Goal: Task Accomplishment & Management: Manage account settings

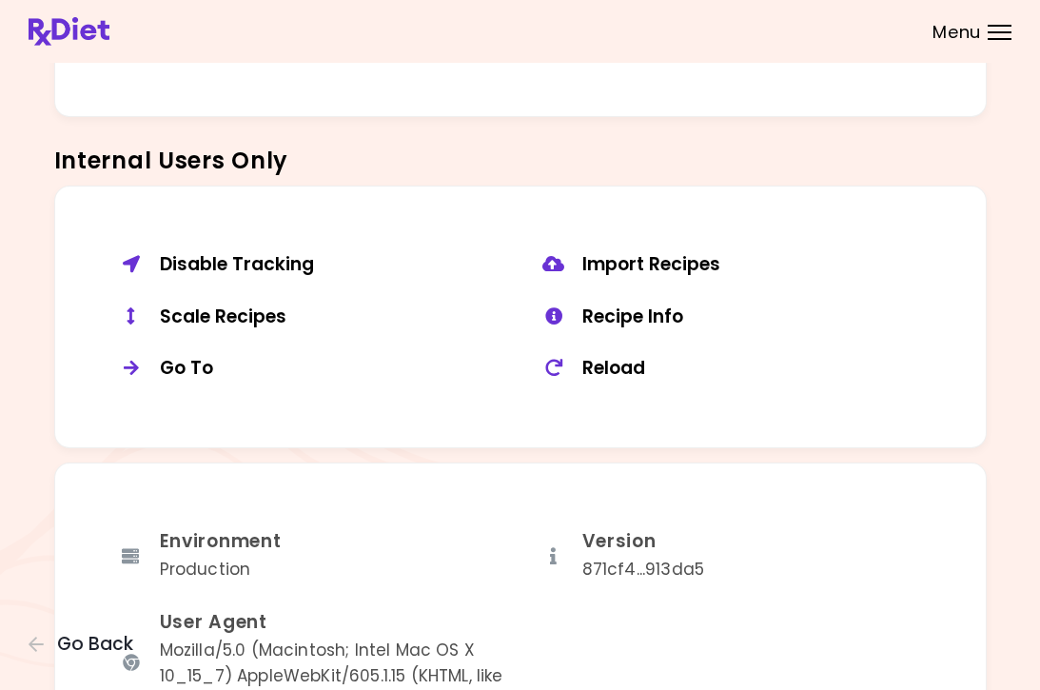
click at [204, 319] on button "Scale Recipes" at bounding box center [309, 317] width 422 height 52
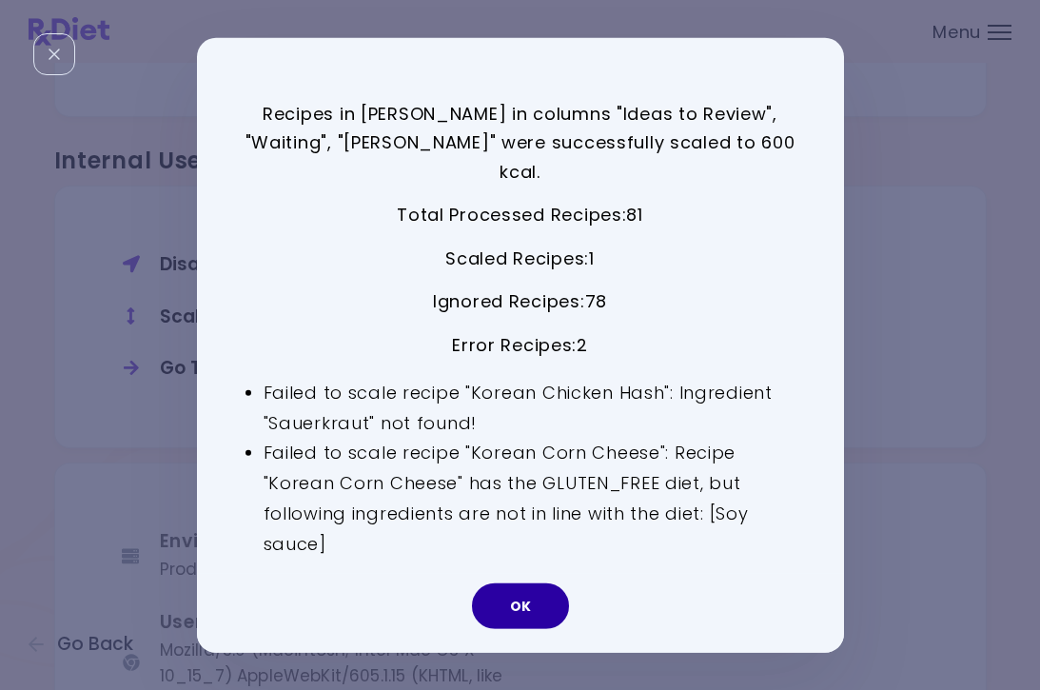
click at [518, 593] on button "OK" at bounding box center [520, 606] width 97 height 46
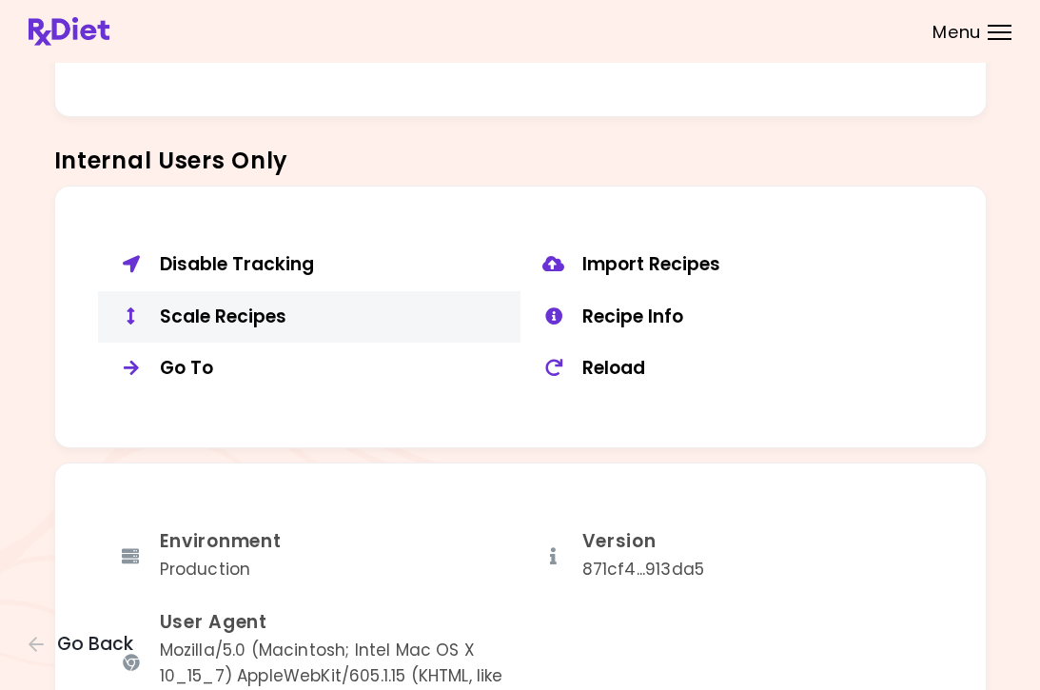
click at [262, 308] on div "Scale Recipes" at bounding box center [333, 317] width 346 height 24
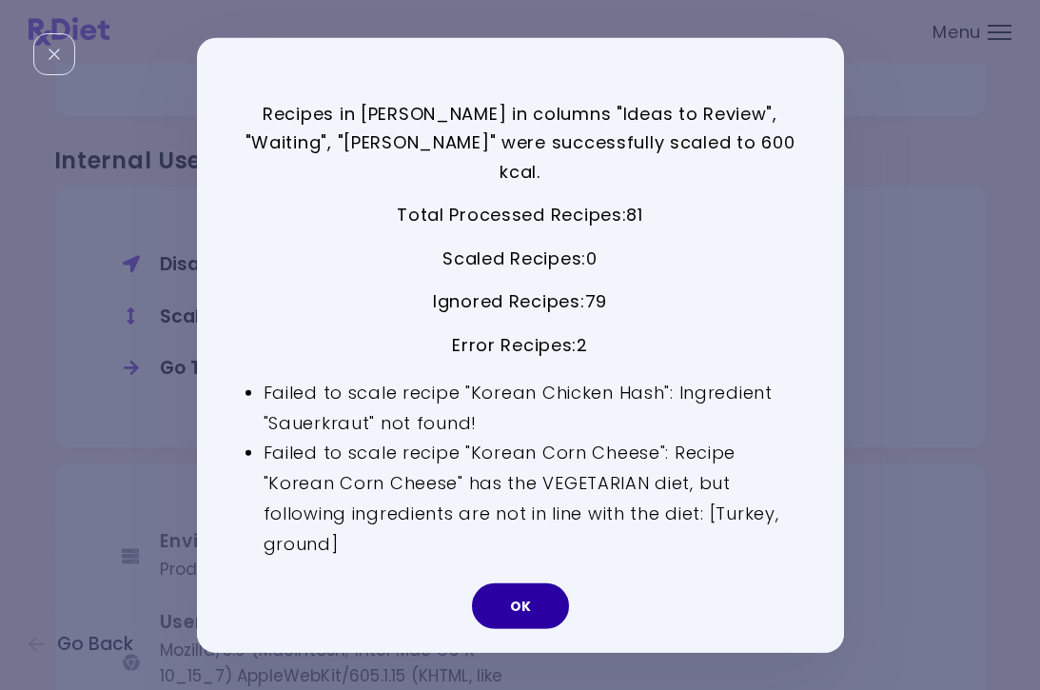
click at [544, 592] on button "OK" at bounding box center [520, 606] width 97 height 46
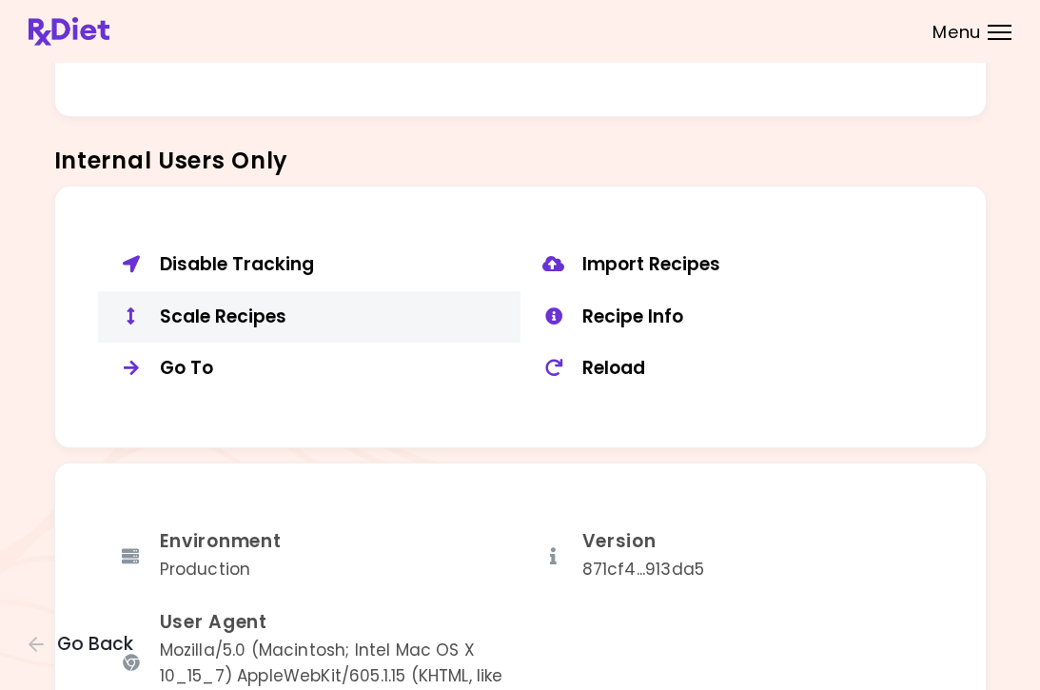
click at [232, 305] on div "Scale Recipes" at bounding box center [333, 317] width 346 height 24
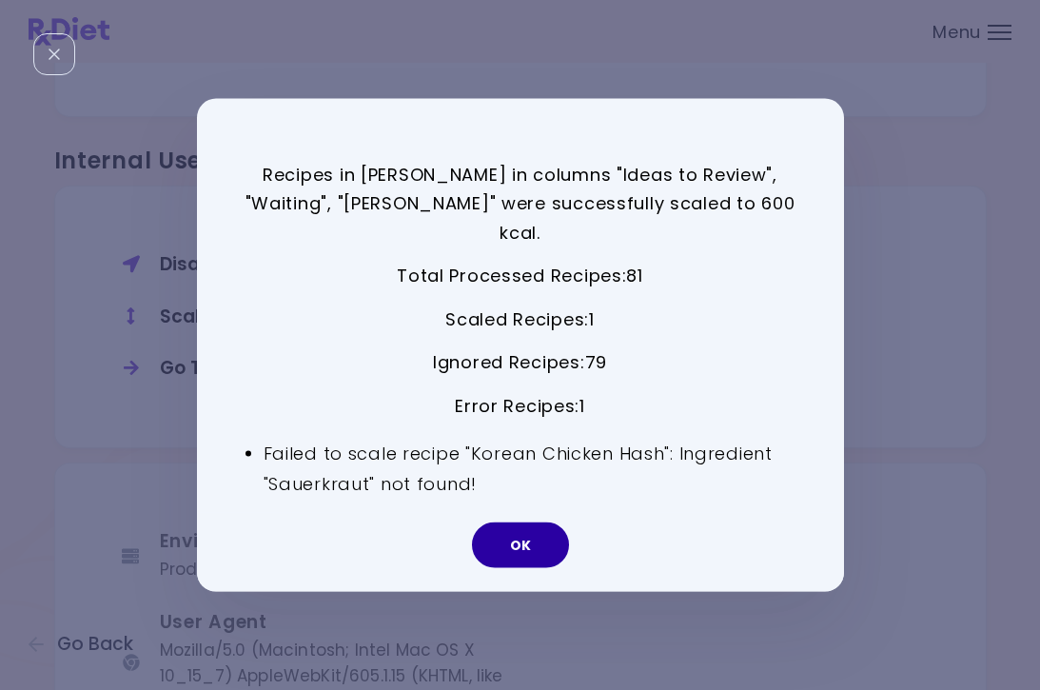
click at [544, 535] on button "OK" at bounding box center [520, 545] width 97 height 46
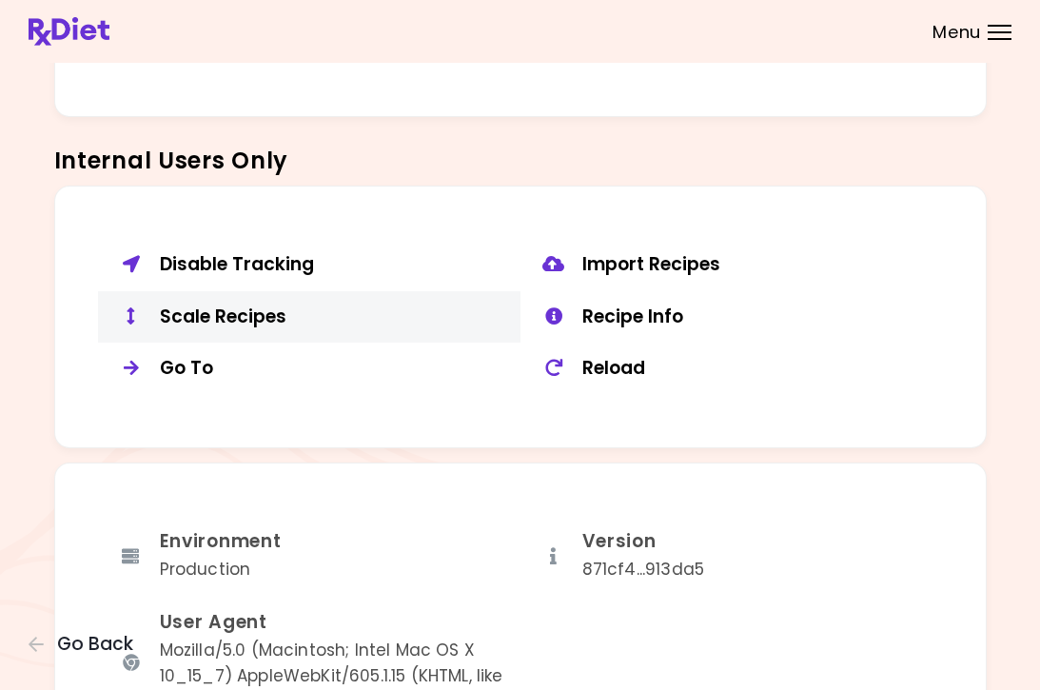
click at [227, 308] on div "Scale Recipes" at bounding box center [333, 317] width 346 height 24
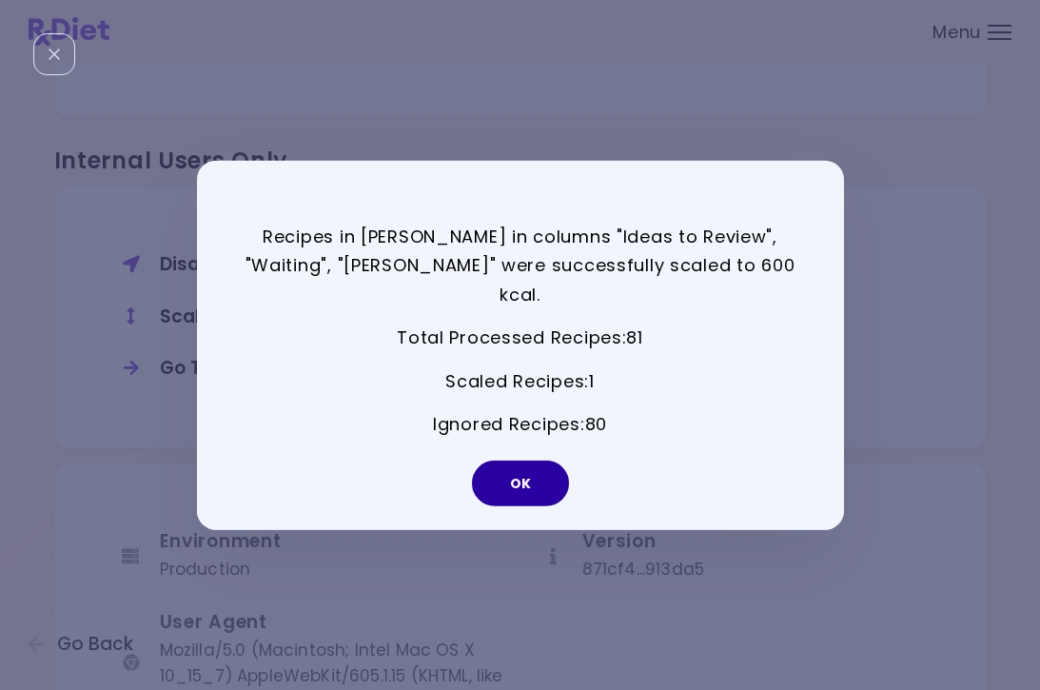
click at [529, 460] on button "OK" at bounding box center [520, 483] width 97 height 46
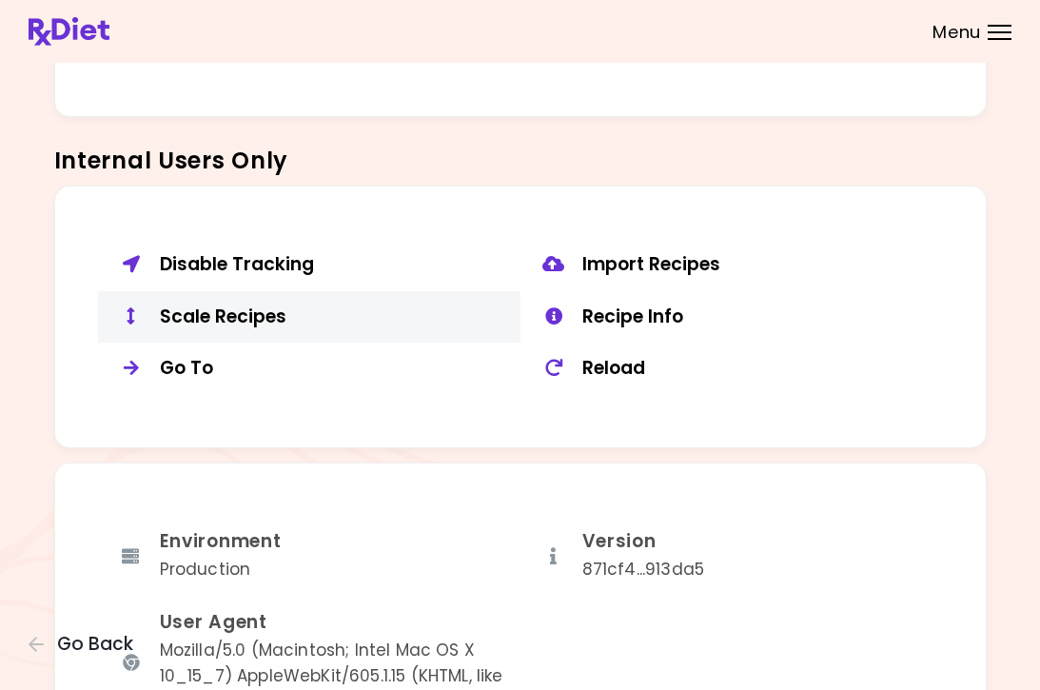
click at [265, 305] on div "Scale Recipes" at bounding box center [333, 317] width 346 height 24
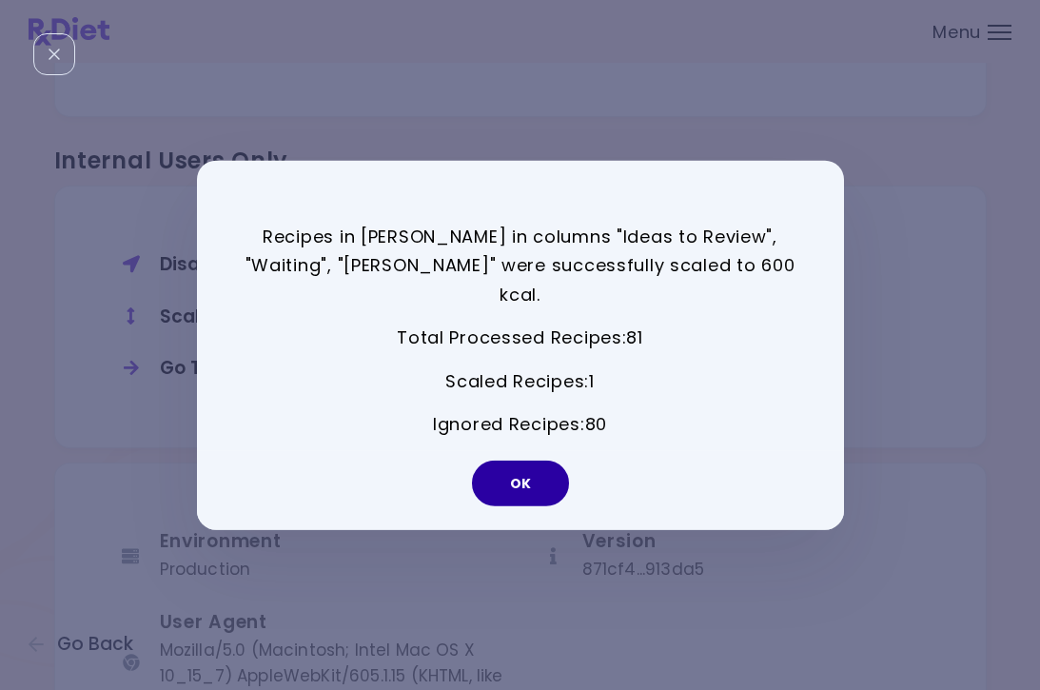
click at [534, 461] on button "OK" at bounding box center [520, 483] width 97 height 46
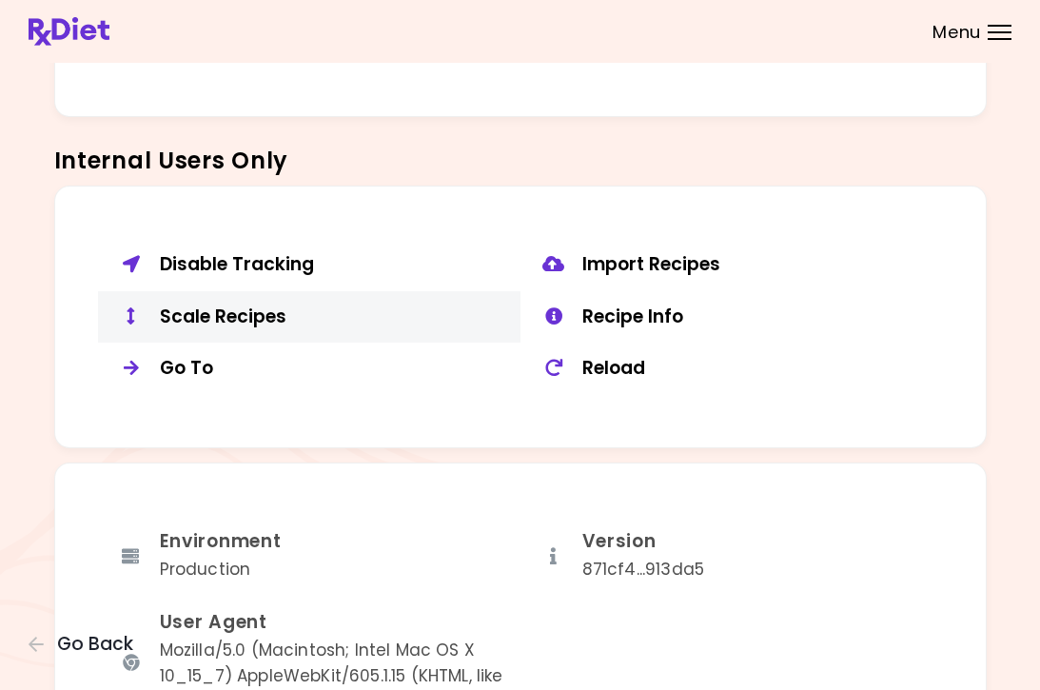
click at [249, 312] on div "Scale Recipes" at bounding box center [333, 317] width 346 height 24
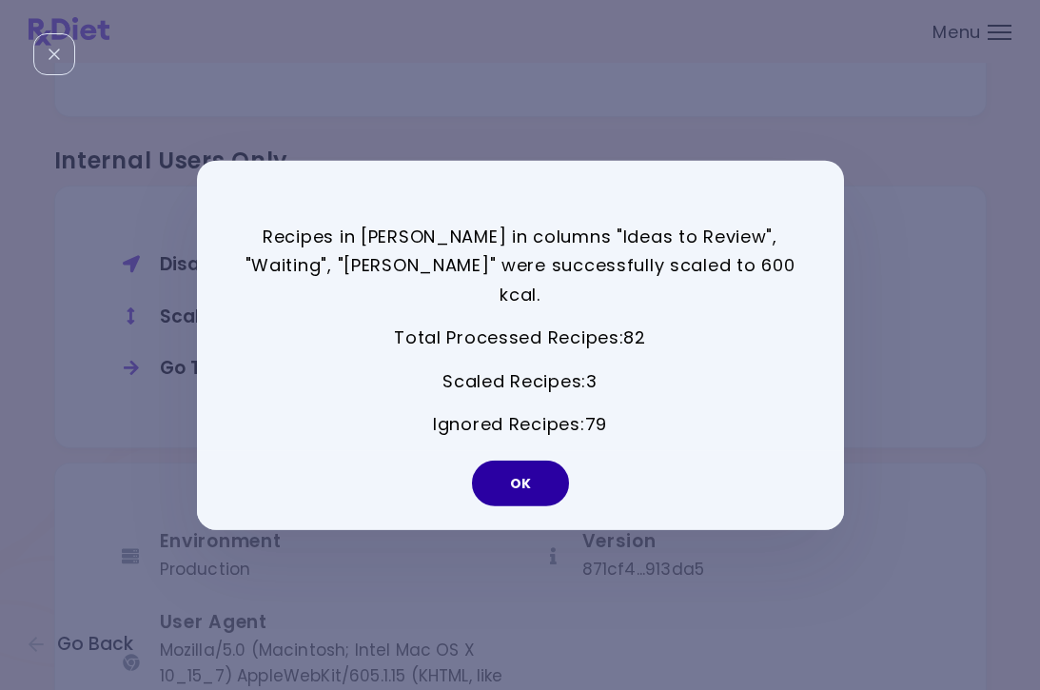
click at [519, 461] on button "OK" at bounding box center [520, 483] width 97 height 46
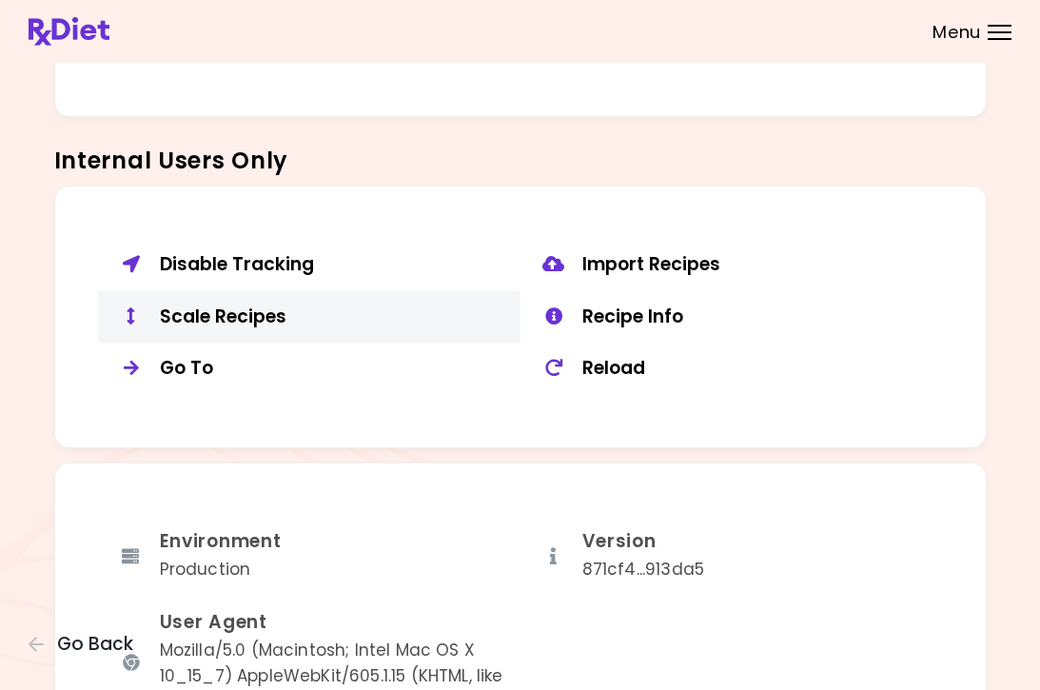
click at [281, 310] on div "Scale Recipes" at bounding box center [333, 317] width 346 height 24
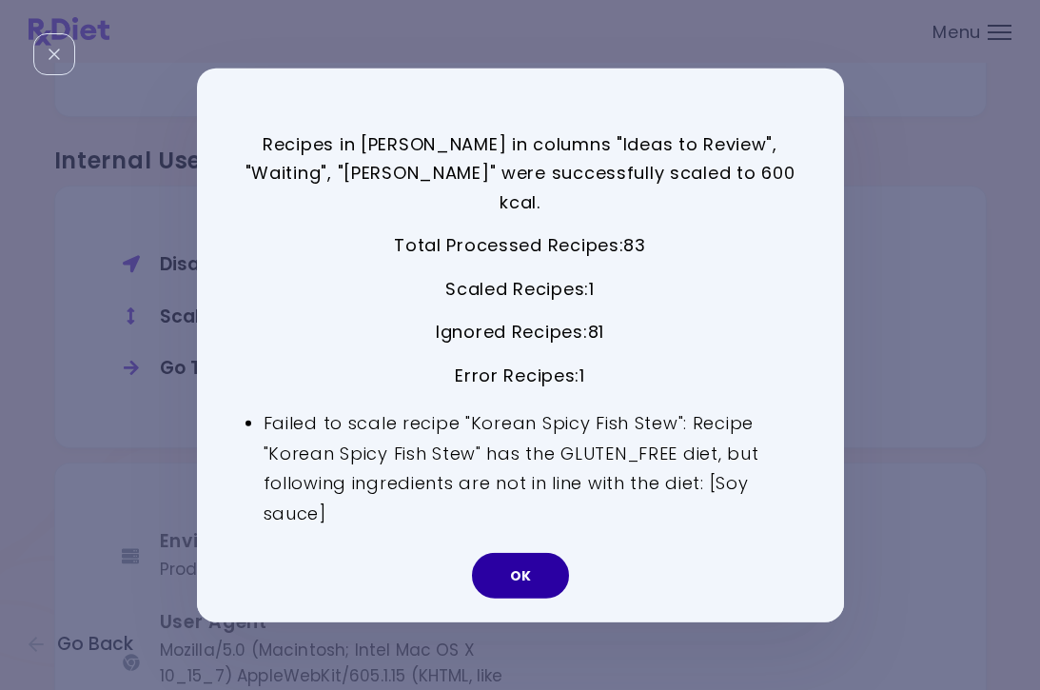
click at [525, 566] on button "OK" at bounding box center [520, 576] width 97 height 46
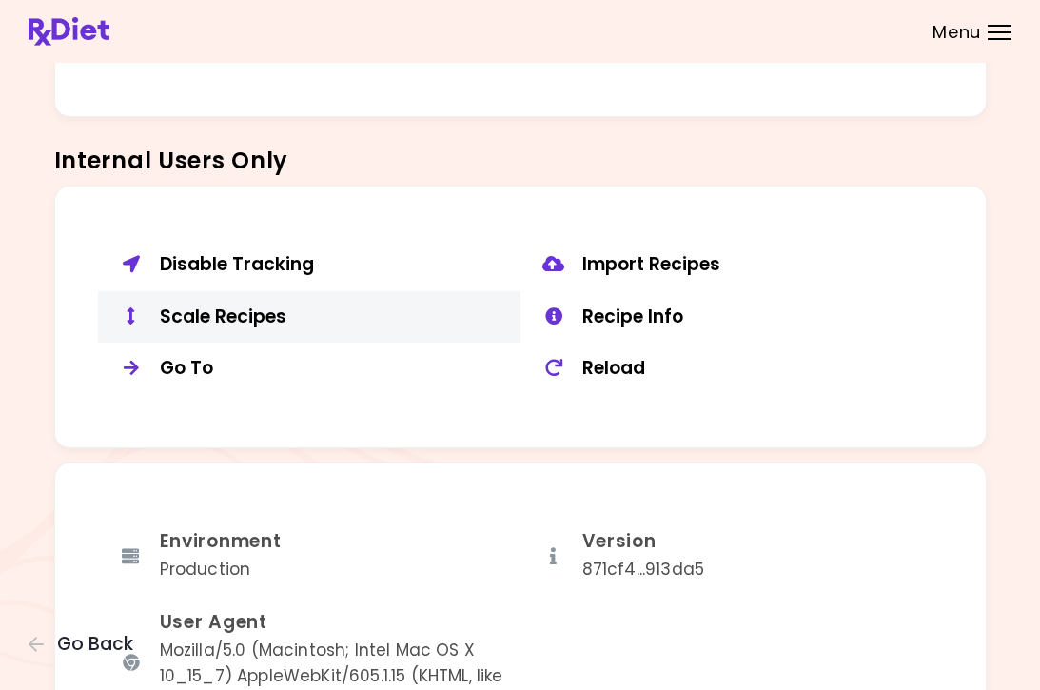
click at [266, 306] on div "Scale Recipes" at bounding box center [333, 317] width 346 height 24
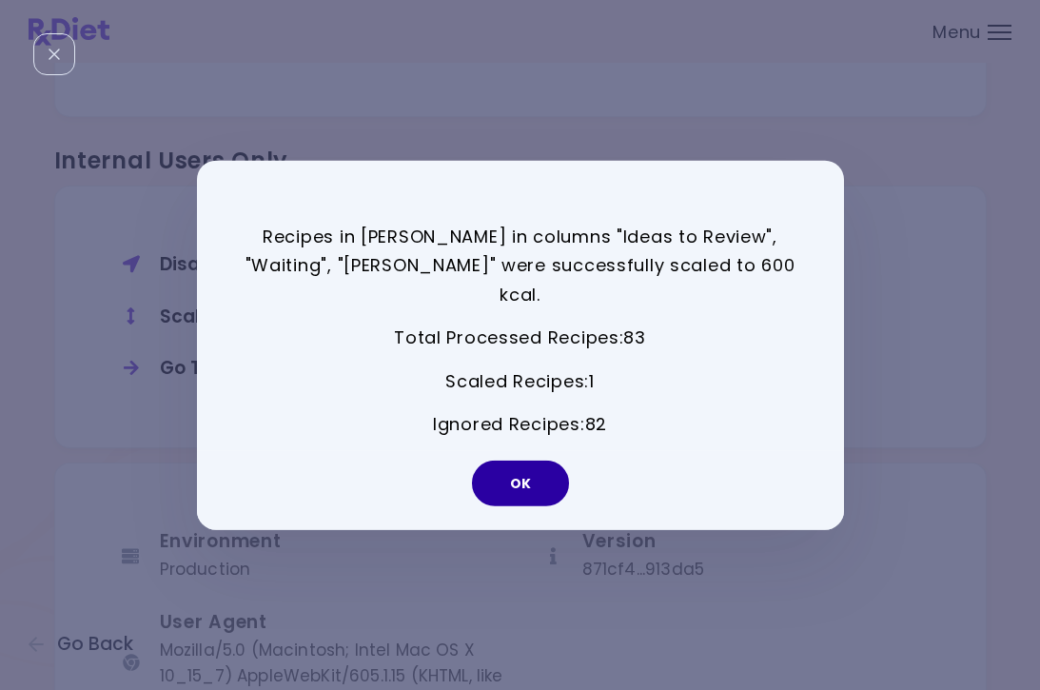
click at [528, 472] on button "OK" at bounding box center [520, 483] width 97 height 46
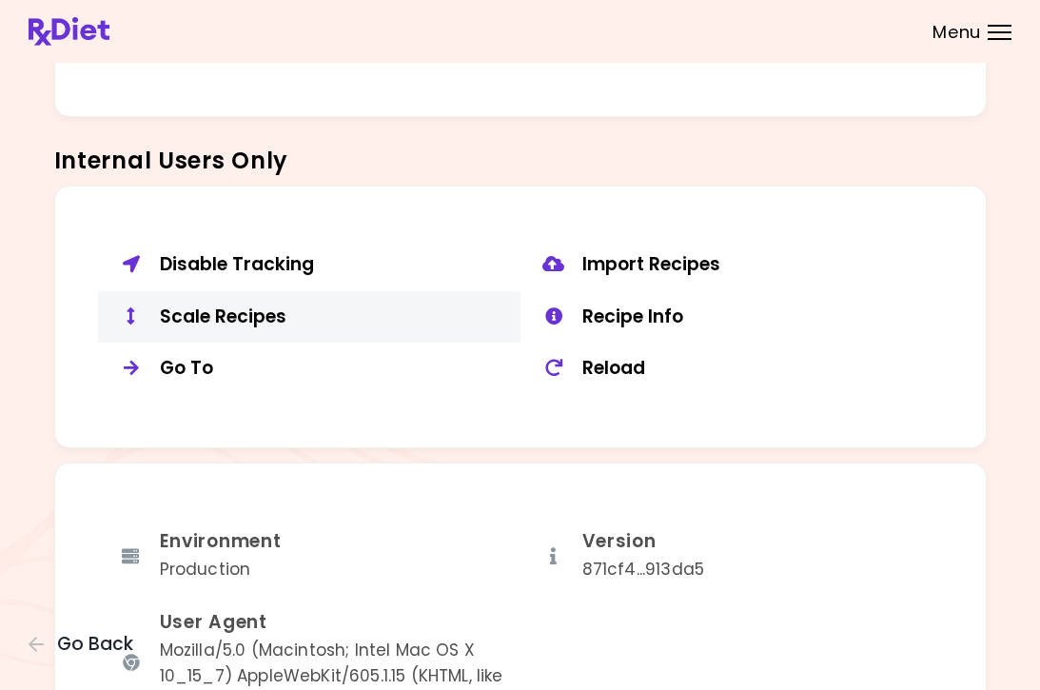
click at [243, 305] on div "Scale Recipes" at bounding box center [333, 317] width 346 height 24
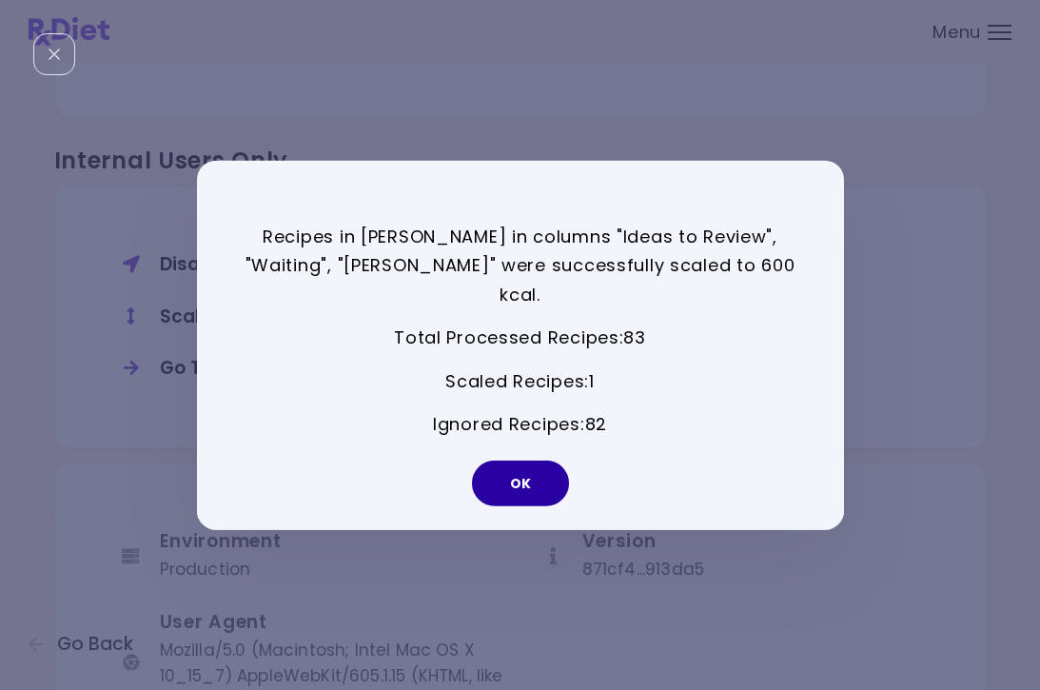
click at [539, 471] on button "OK" at bounding box center [520, 483] width 97 height 46
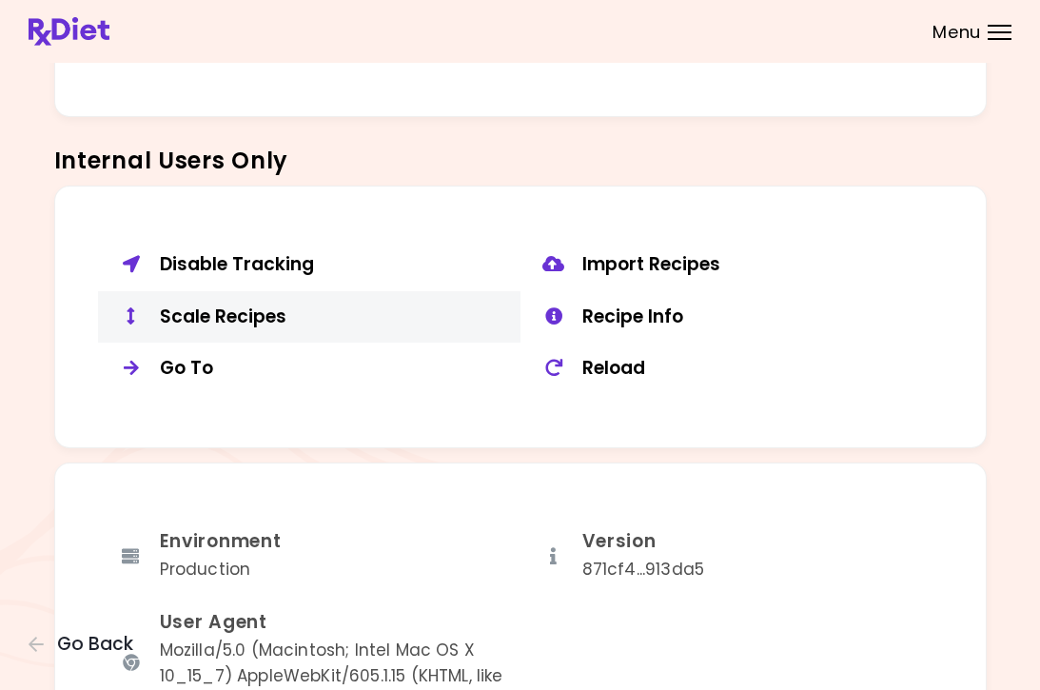
click at [238, 316] on div "Scale Recipes" at bounding box center [333, 317] width 346 height 24
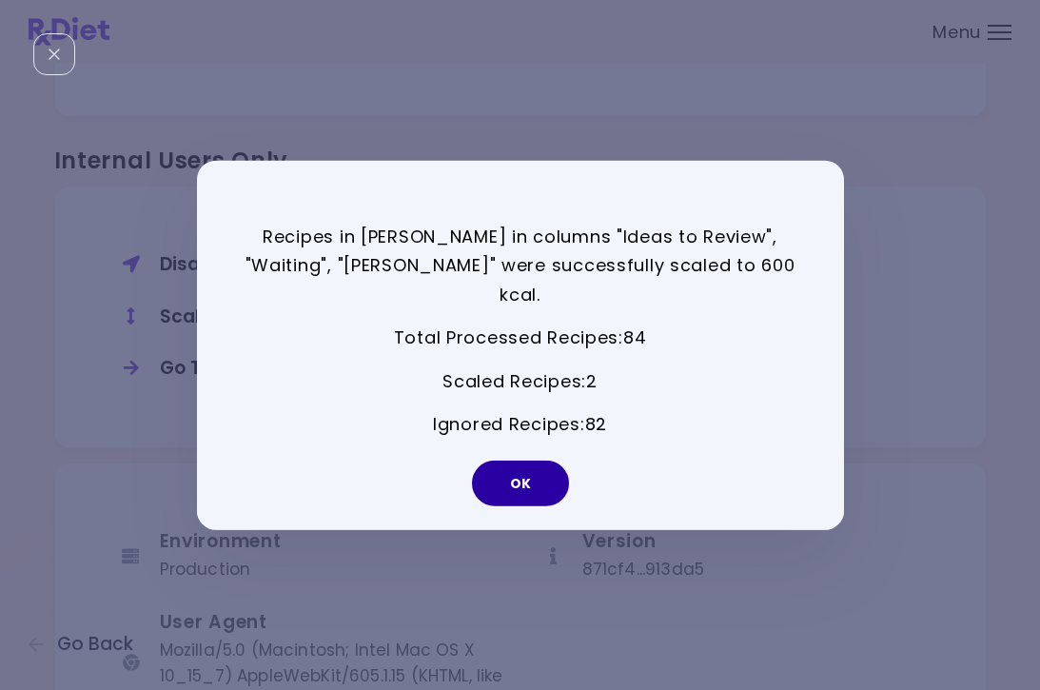
click at [539, 465] on button "OK" at bounding box center [520, 483] width 97 height 46
